Goal: Transaction & Acquisition: Purchase product/service

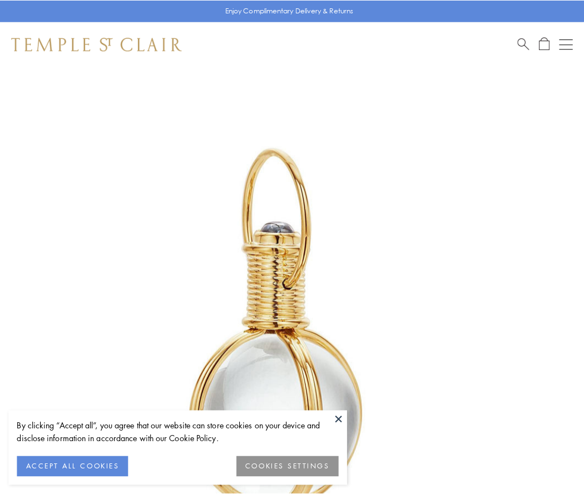
scroll to position [290, 0]
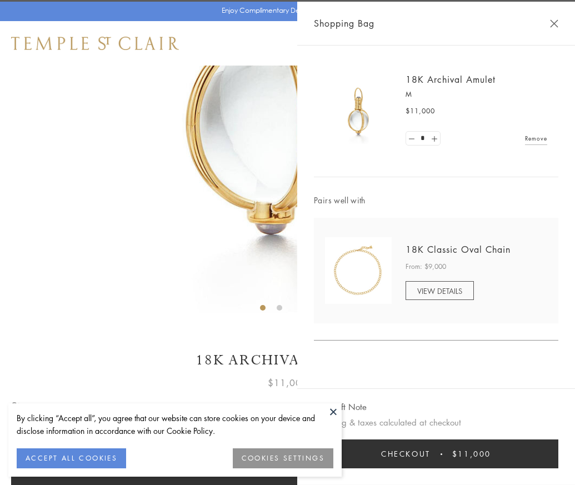
click at [499, 462] on button "Checkout $11,000" at bounding box center [436, 454] width 245 height 29
